Goal: Navigation & Orientation: Find specific page/section

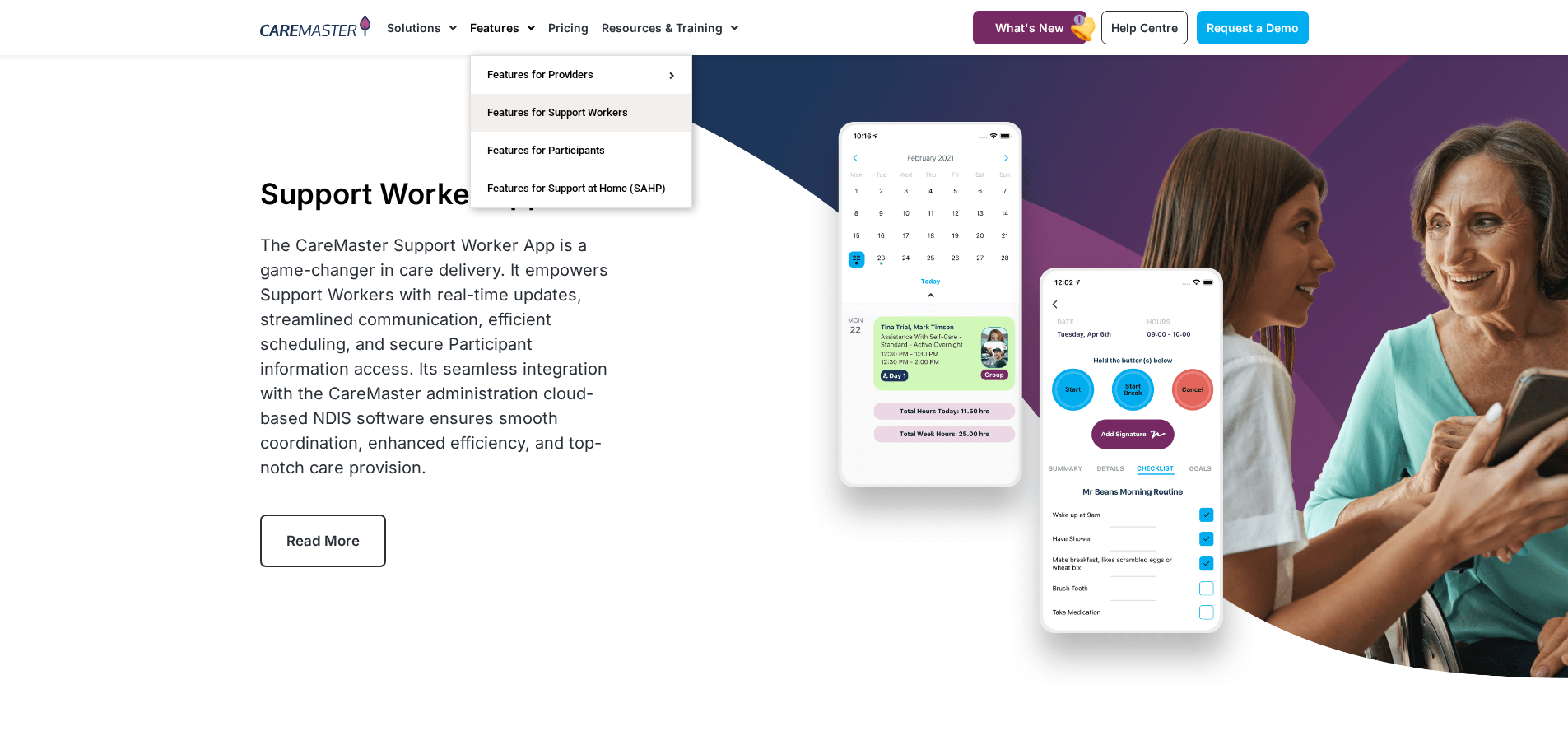
click at [507, 24] on link "Features" at bounding box center [503, 27] width 65 height 55
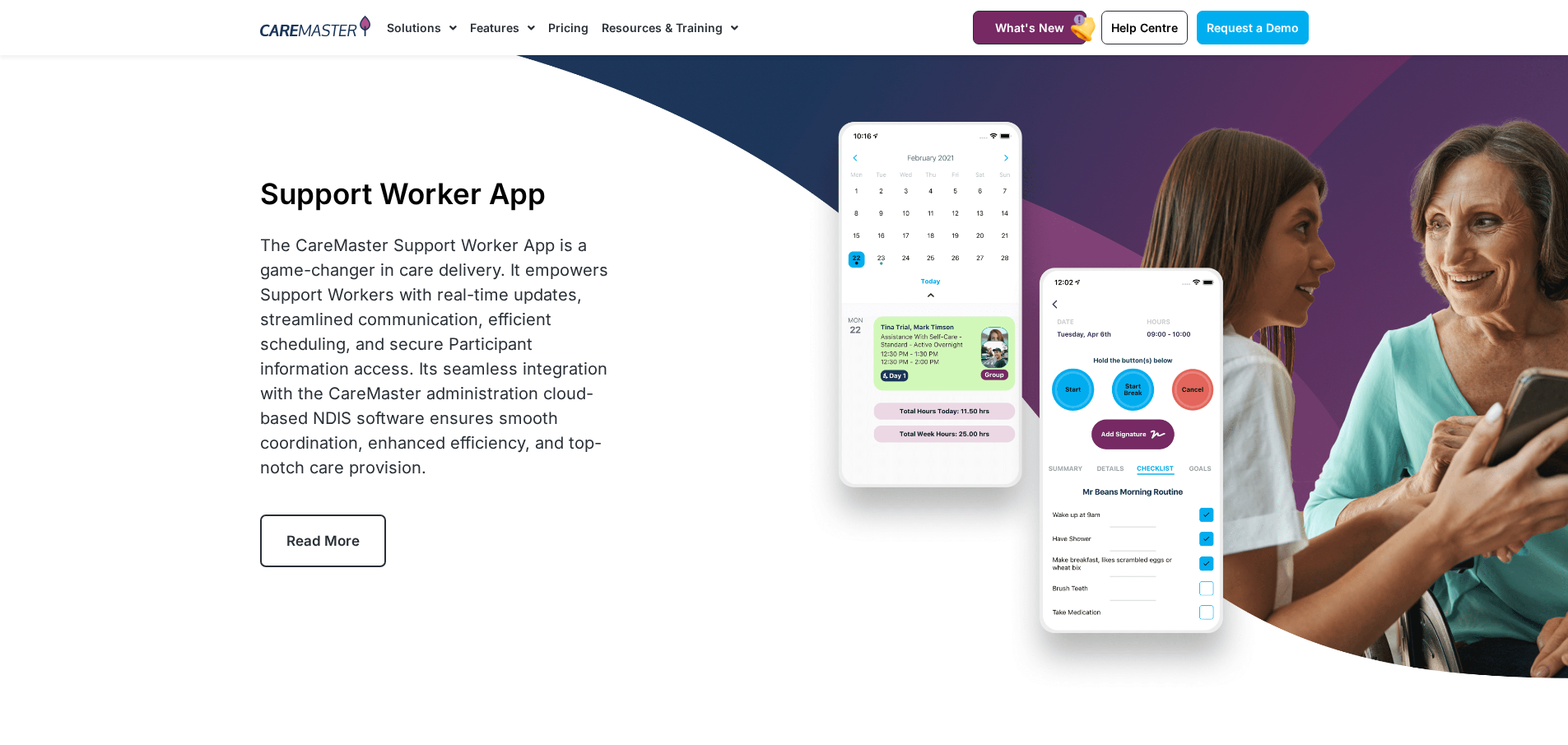
click at [563, 25] on link "Pricing" at bounding box center [568, 27] width 40 height 55
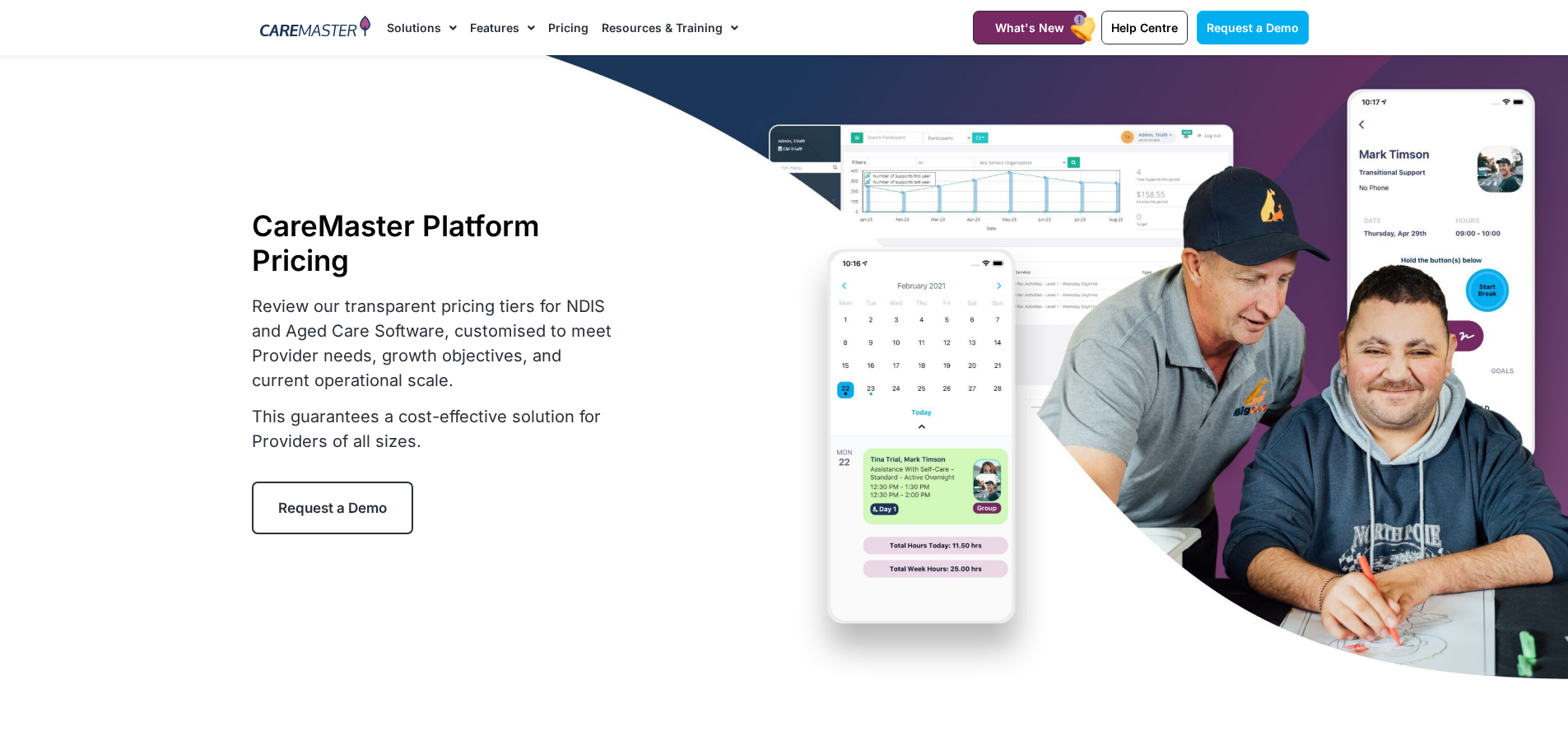
click at [394, 24] on link "Solutions" at bounding box center [421, 27] width 70 height 55
click at [1181, 29] on link "Help Centre" at bounding box center [1144, 27] width 86 height 34
